Goal: Task Accomplishment & Management: Manage account settings

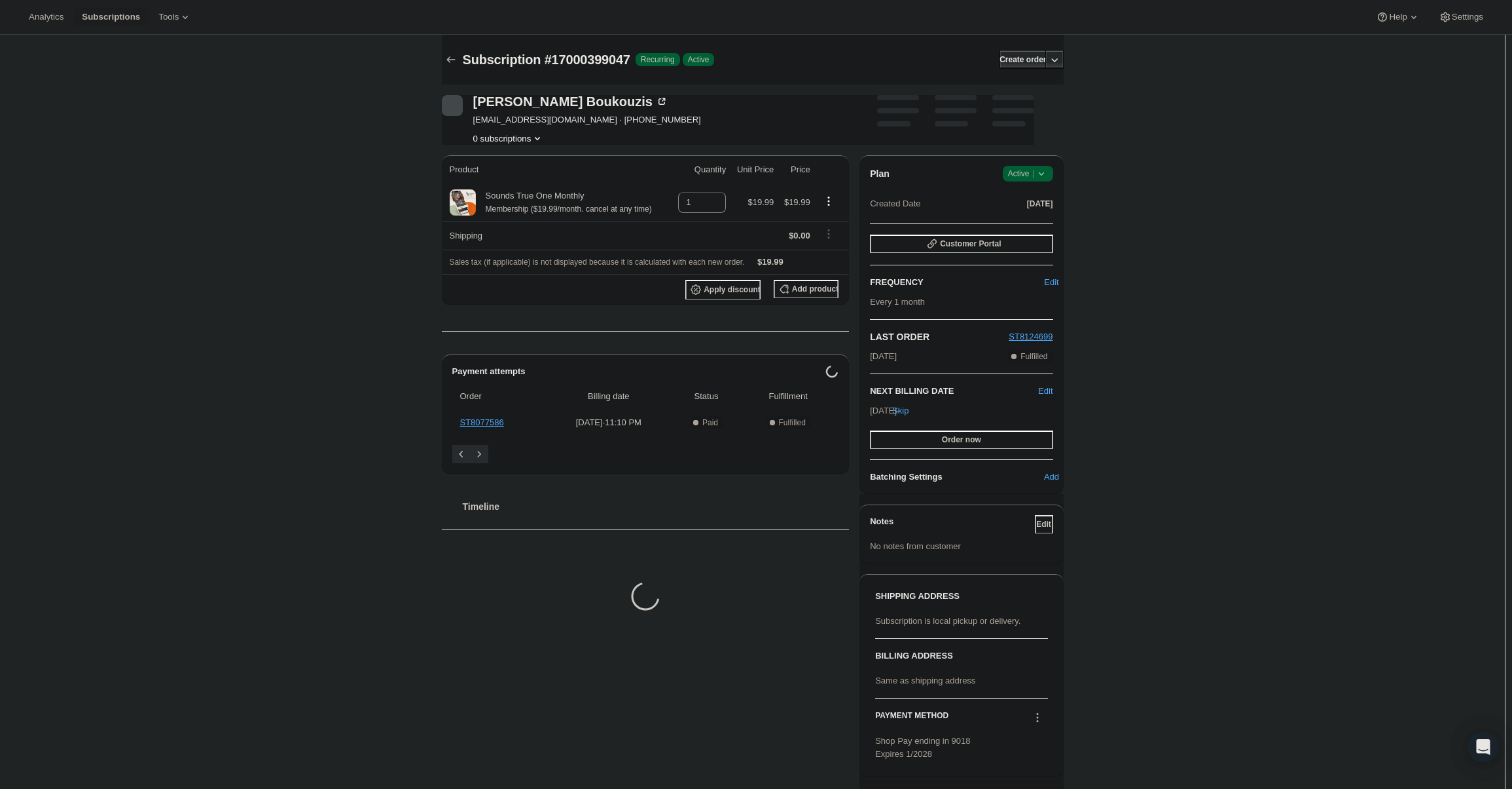
click at [1044, 179] on icon at bounding box center [1042, 173] width 13 height 13
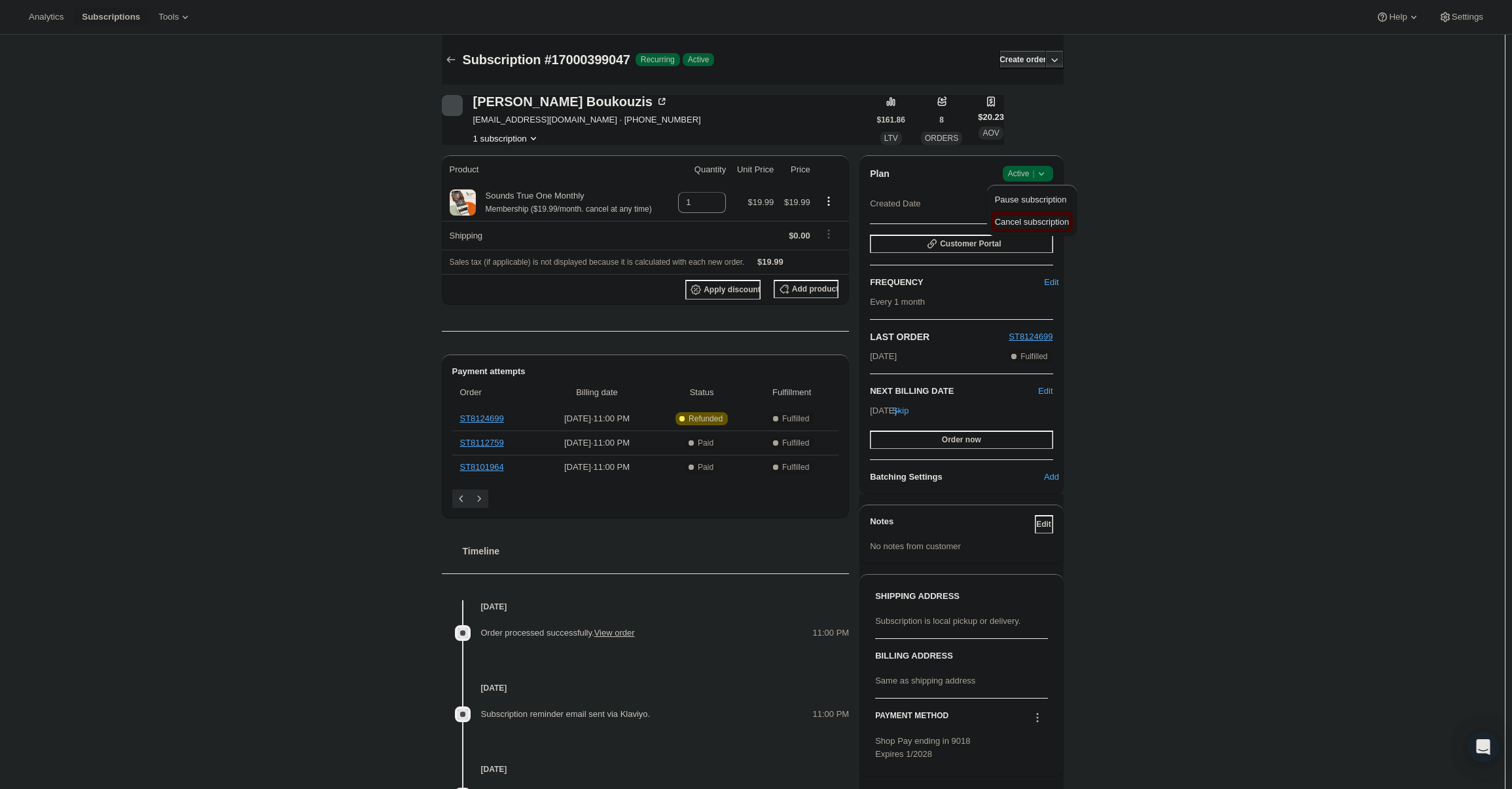
click at [1029, 224] on span "Cancel subscription" at bounding box center [1032, 222] width 74 height 9
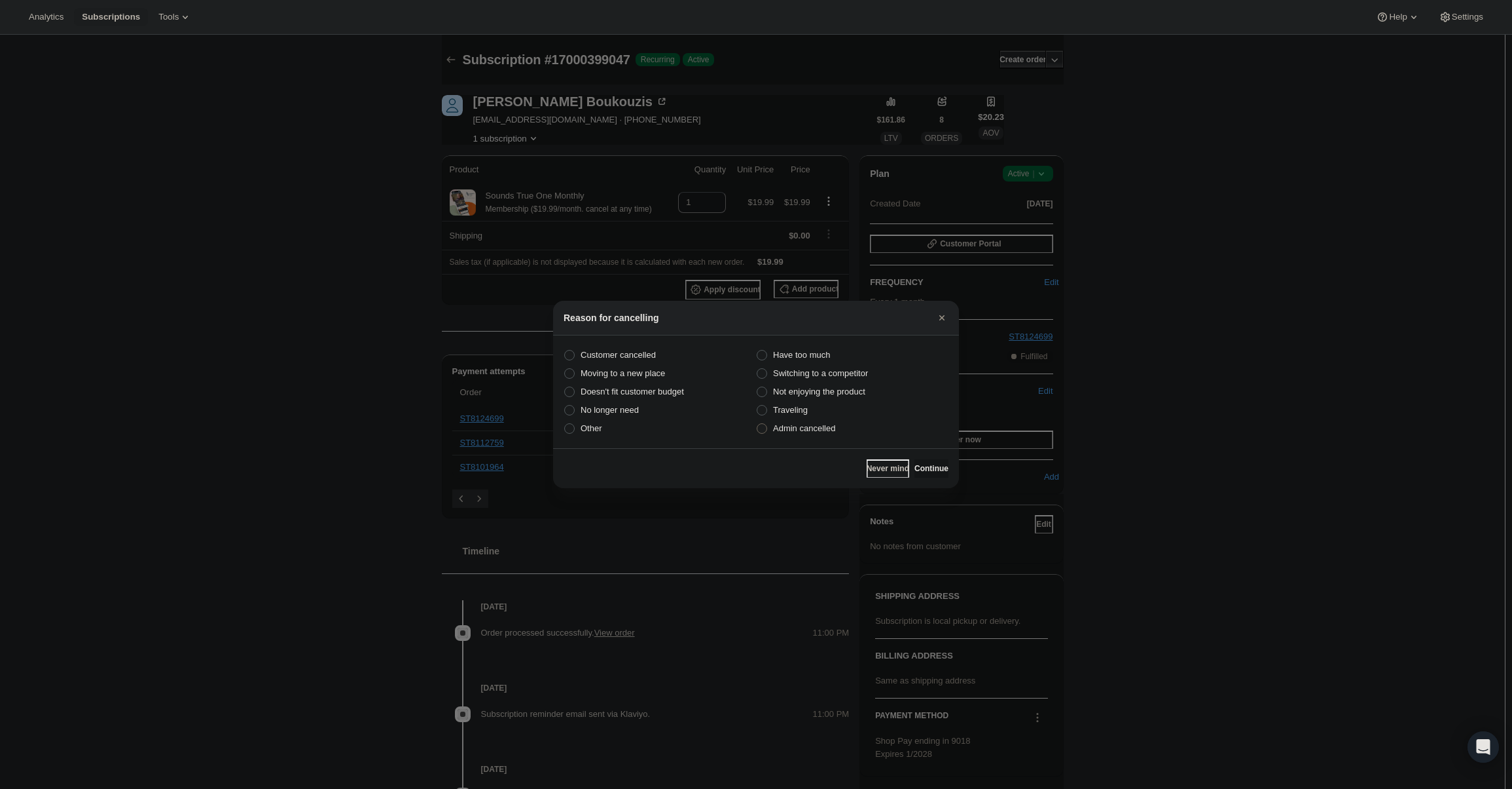
click at [805, 436] on label "Admin cancelled" at bounding box center [853, 428] width 192 height 18
click at [757, 424] on input "Admin cancelled" at bounding box center [756, 423] width 1 height 1
radio input "true"
click at [938, 467] on span "Continue" at bounding box center [932, 468] width 34 height 10
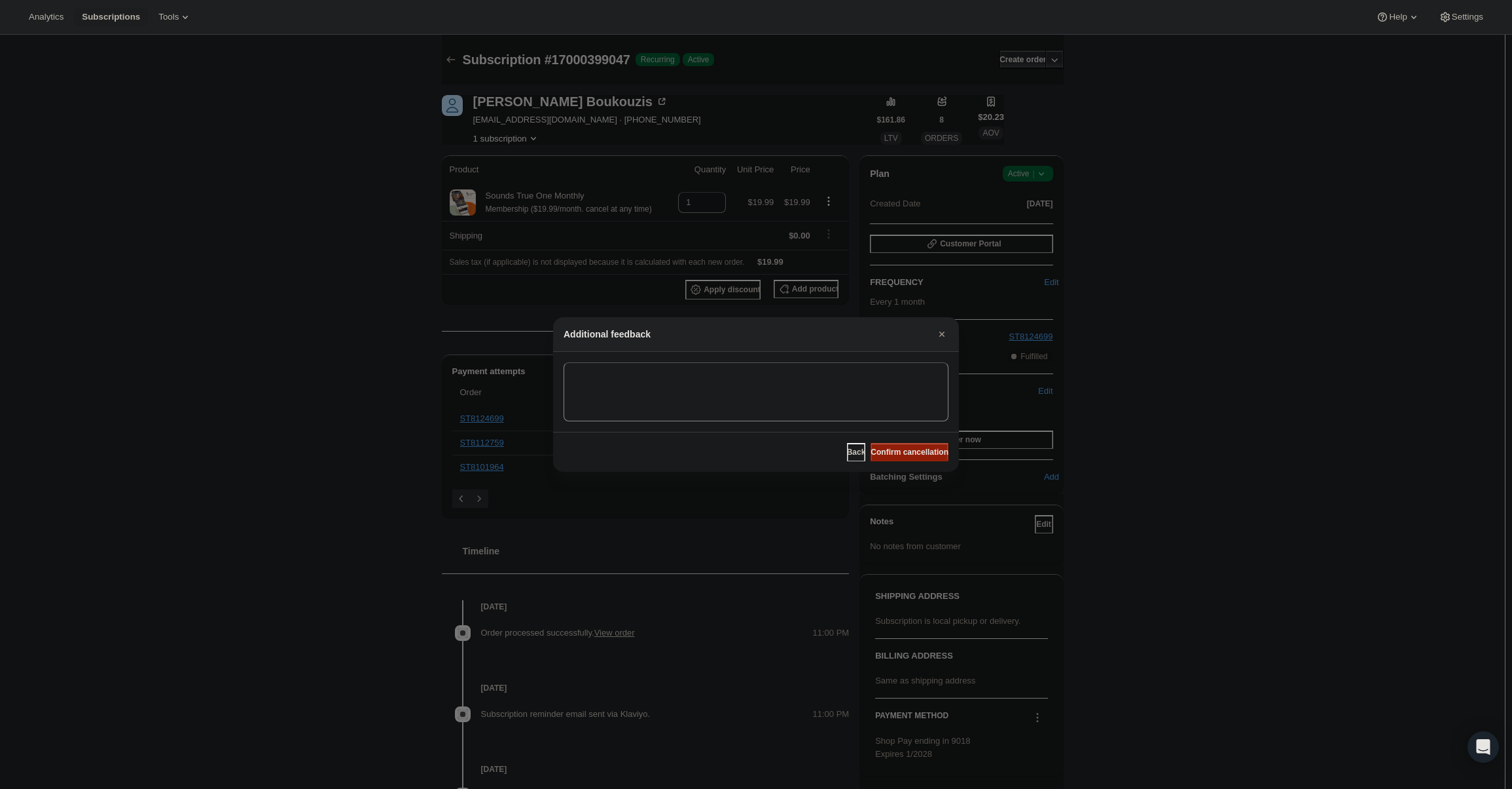
click at [926, 454] on span "Confirm cancellation" at bounding box center [909, 452] width 78 height 10
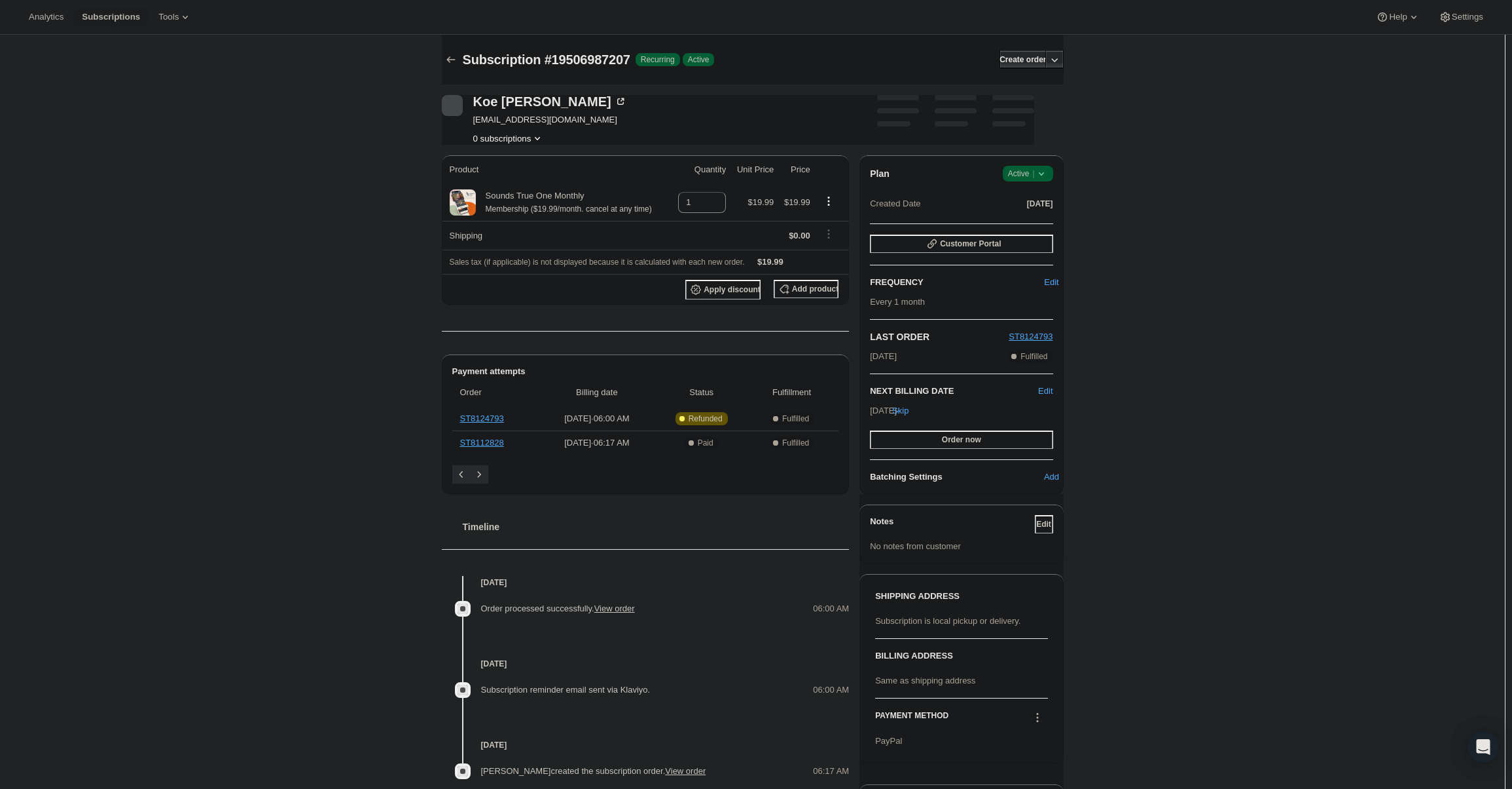
click at [1037, 164] on div "Plan Success Active | Created Date [DATE] Customer Portal FREQUENCY Edit Every …" at bounding box center [961, 324] width 203 height 338
click at [1034, 171] on span "|" at bounding box center [1033, 173] width 2 height 10
click at [1005, 224] on span "Cancel subscription" at bounding box center [1032, 222] width 74 height 9
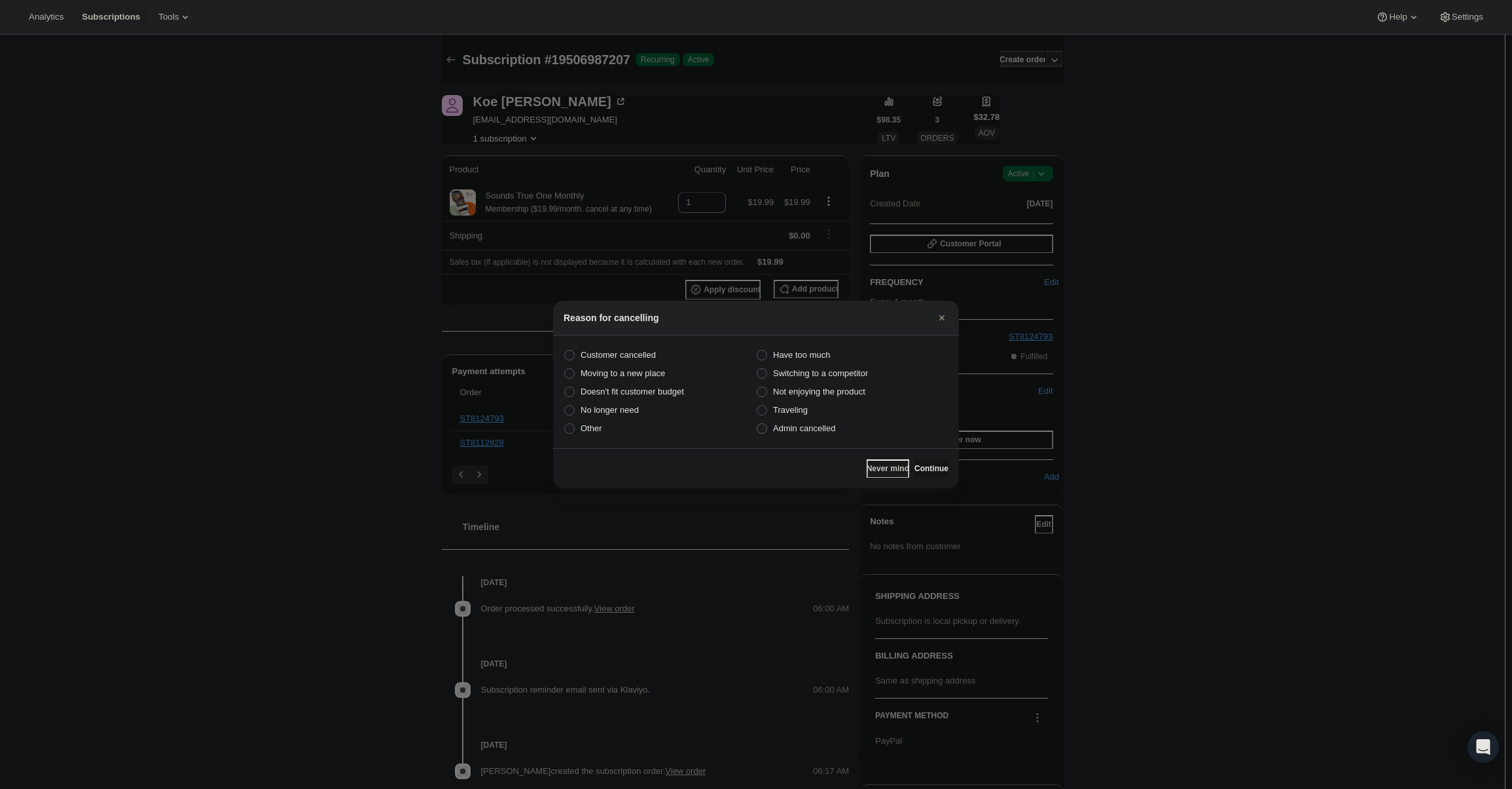
click at [803, 428] on span "Admin cancelled" at bounding box center [805, 428] width 62 height 9
click at [757, 424] on input "Admin cancelled" at bounding box center [756, 423] width 1 height 1
radio input "true"
click at [915, 461] on button "Continue" at bounding box center [932, 468] width 34 height 18
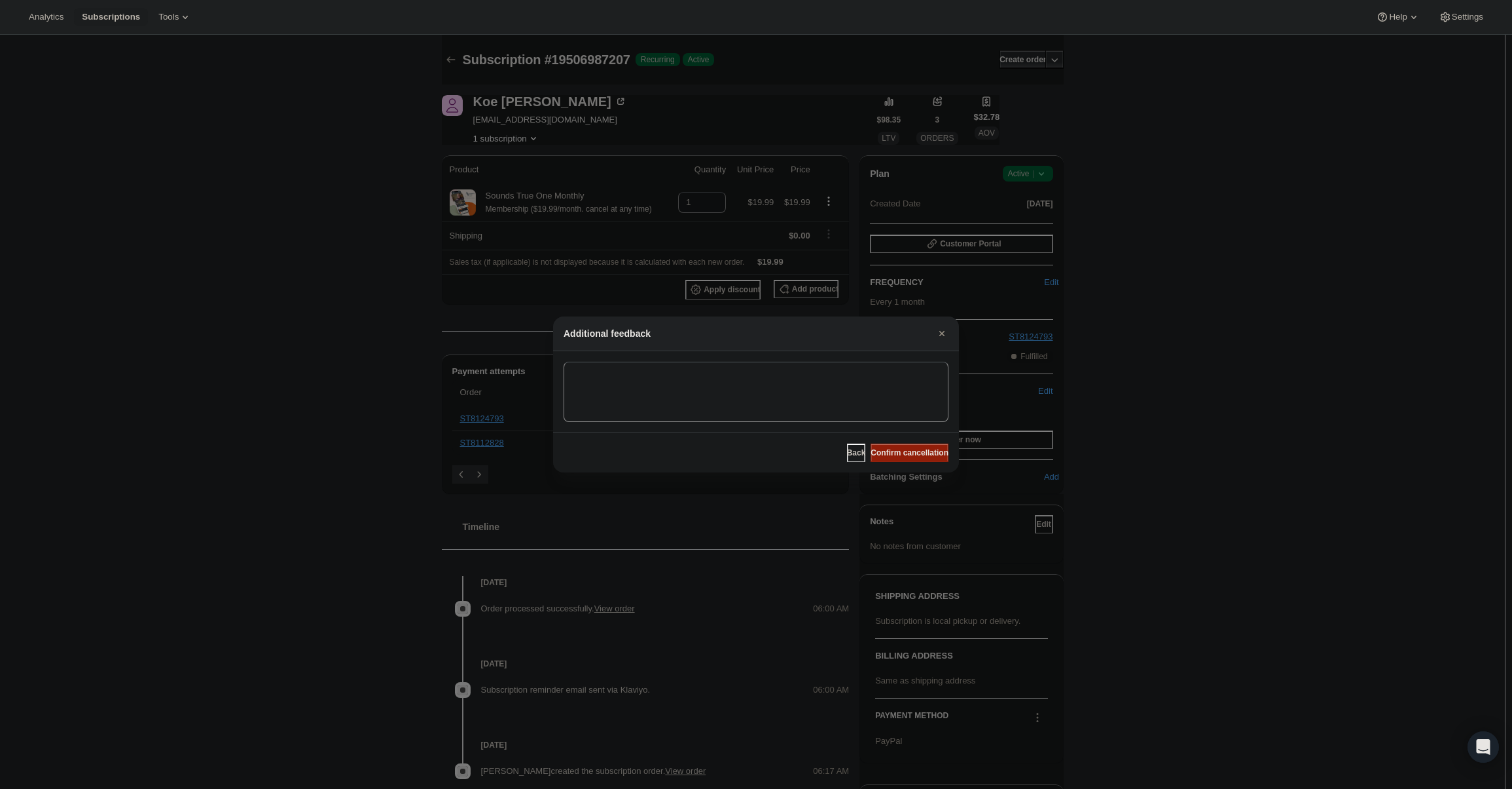
click at [902, 454] on span "Confirm cancellation" at bounding box center [909, 452] width 78 height 10
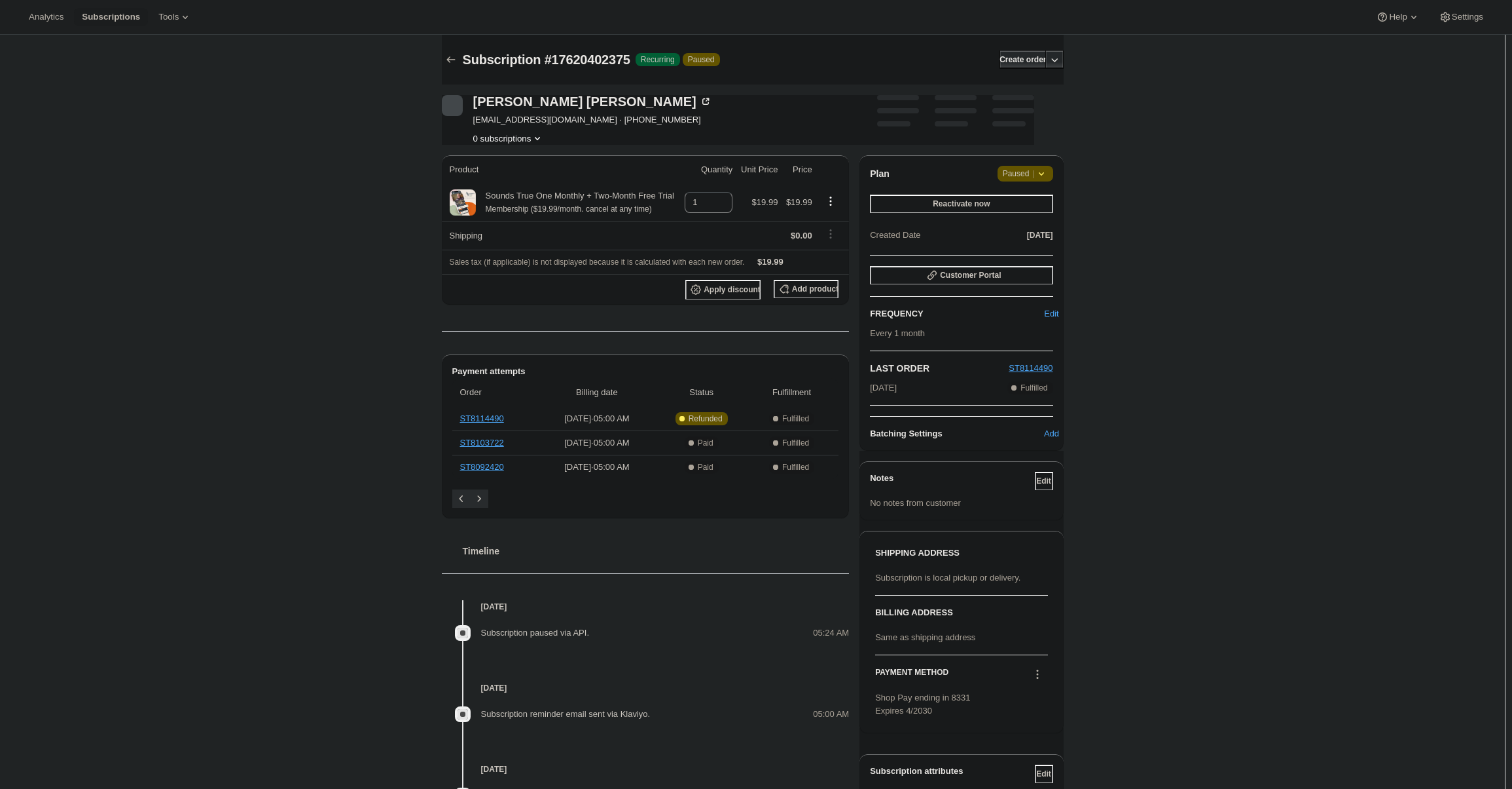
click at [1025, 173] on span "Paused |" at bounding box center [1026, 173] width 45 height 13
click at [1029, 204] on span "Cancel subscription" at bounding box center [1030, 199] width 74 height 9
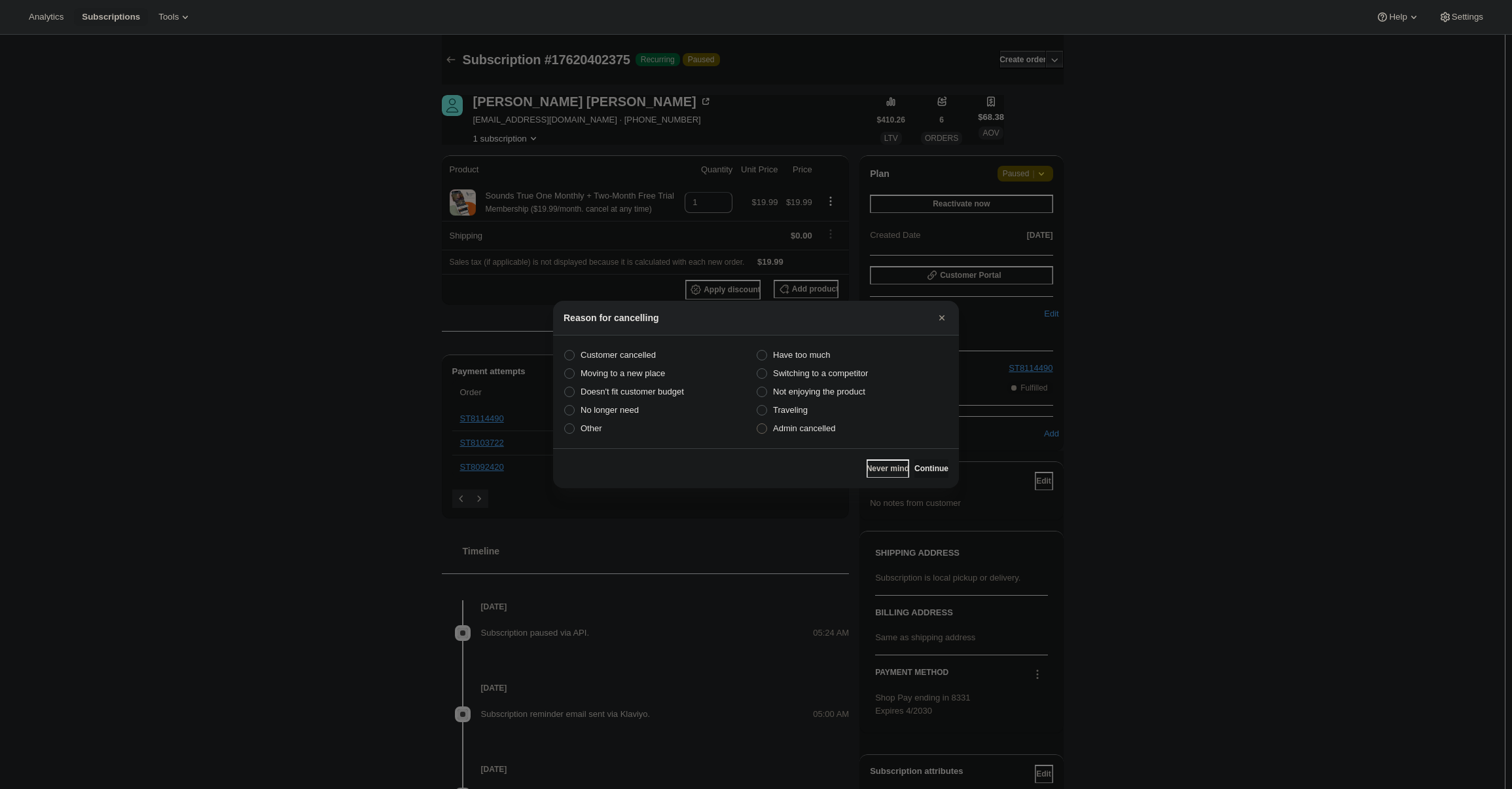
click at [810, 434] on span "Admin cancelled" at bounding box center [805, 429] width 62 height 13
click at [757, 424] on input "Admin cancelled" at bounding box center [756, 423] width 1 height 1
radio input "true"
click at [929, 467] on span "Continue" at bounding box center [932, 468] width 34 height 10
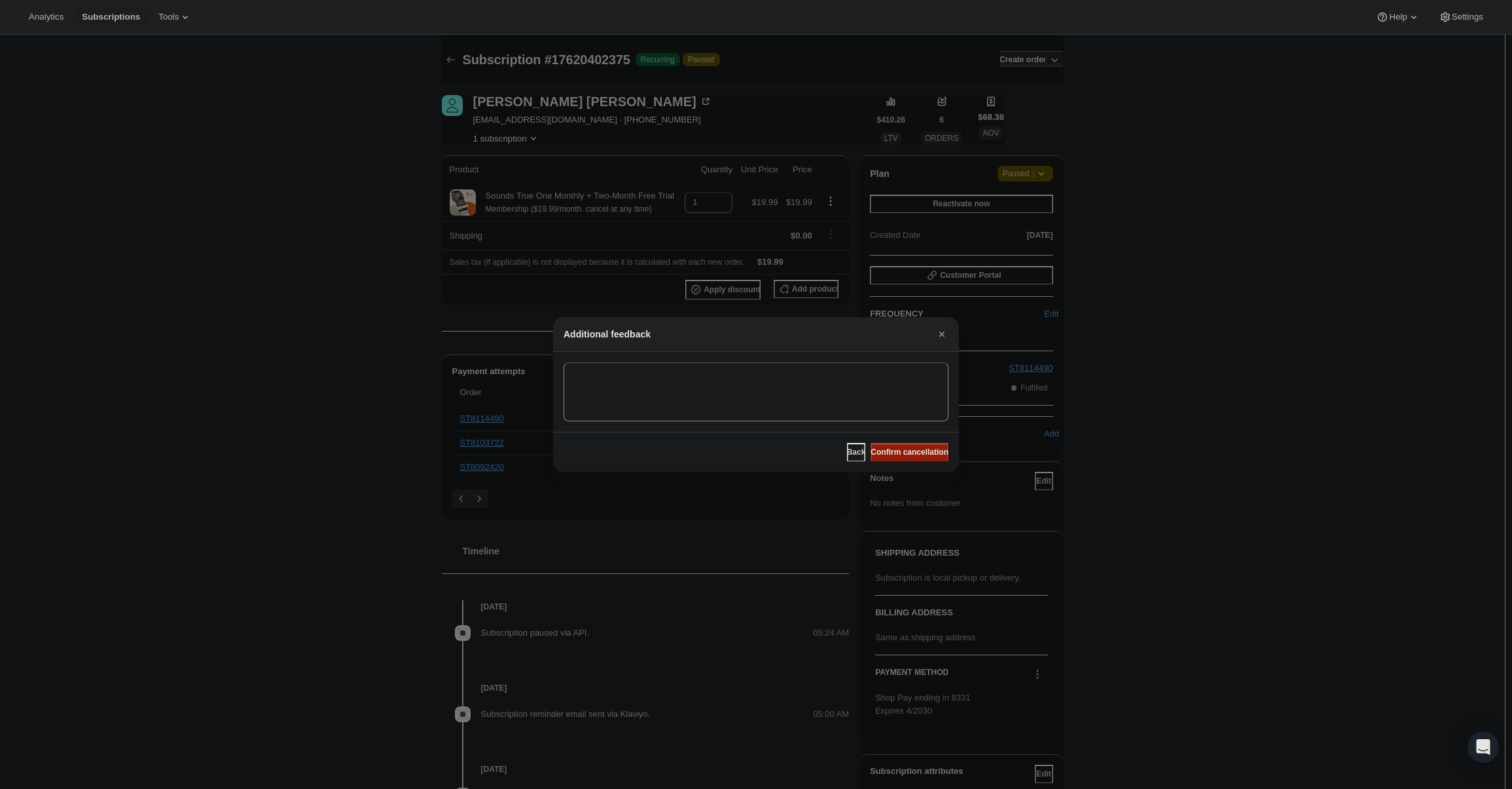
click at [911, 453] on span "Confirm cancellation" at bounding box center [909, 452] width 78 height 10
